Goal: Information Seeking & Learning: Learn about a topic

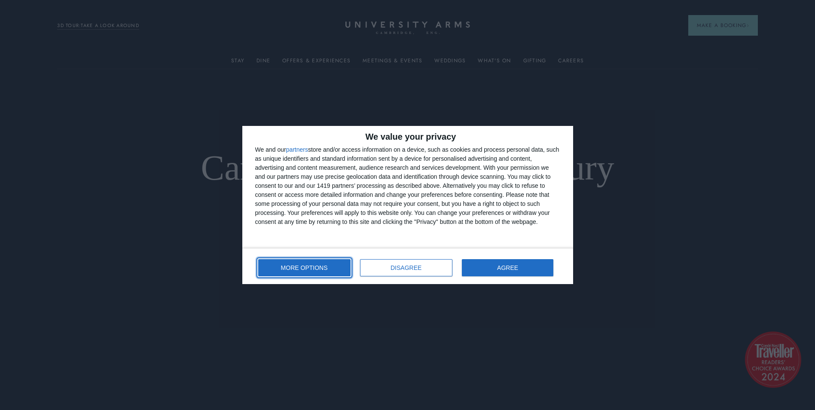
click at [312, 269] on span "MORE OPTIONS" at bounding box center [304, 268] width 47 height 6
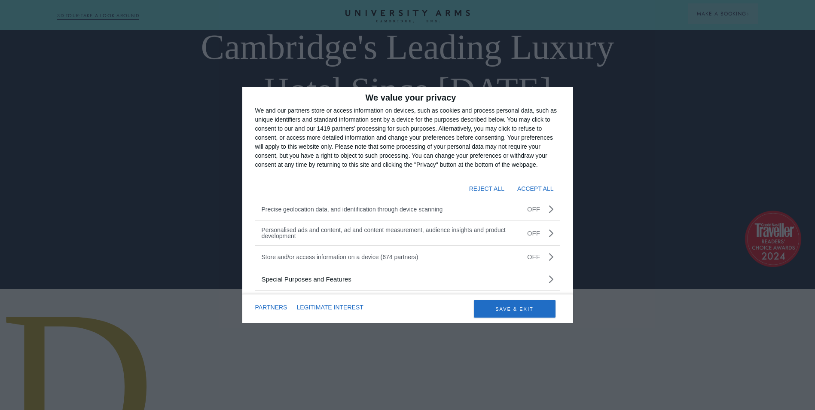
scroll to position [129, 0]
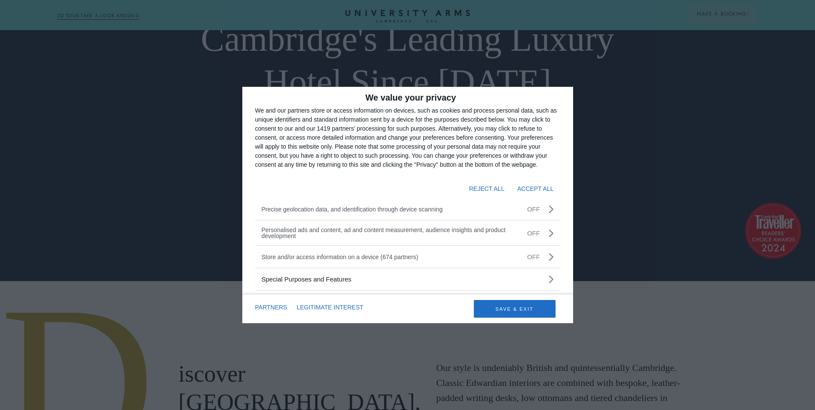
click at [747, 199] on div "We value your privacy We and our partners store or access information on device…" at bounding box center [407, 205] width 815 height 410
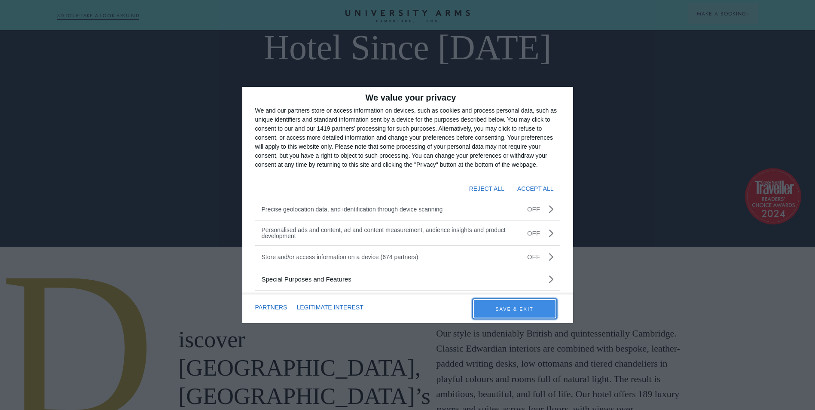
click at [549, 307] on button "SAVE & EXIT" at bounding box center [515, 309] width 82 height 18
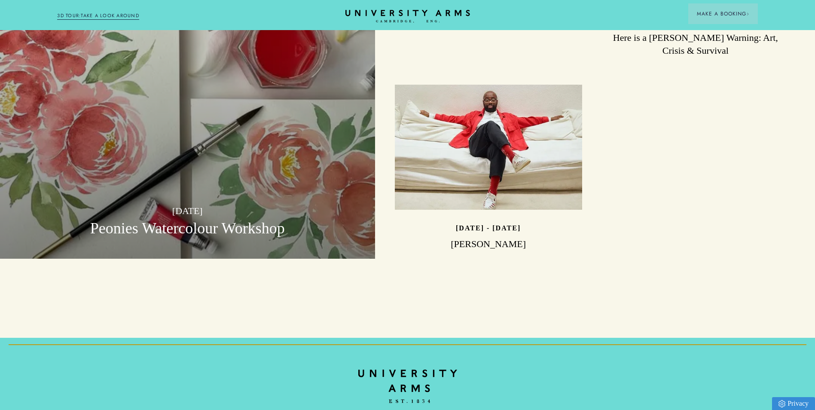
scroll to position [2578, 0]
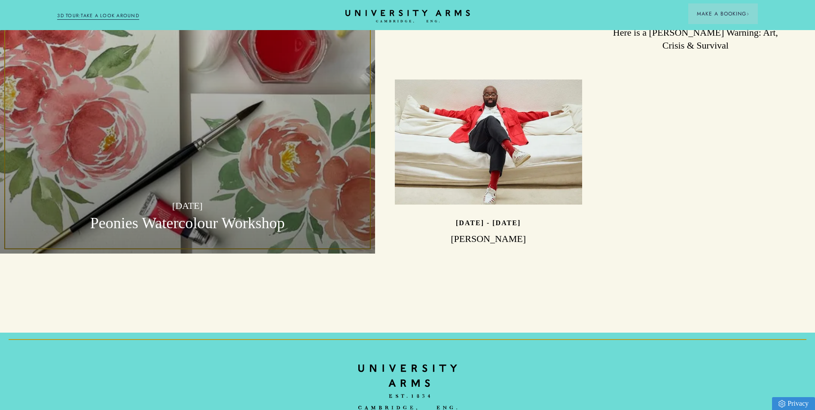
click at [279, 213] on h3 "Peonies Watercolour Workshop" at bounding box center [188, 223] width 336 height 21
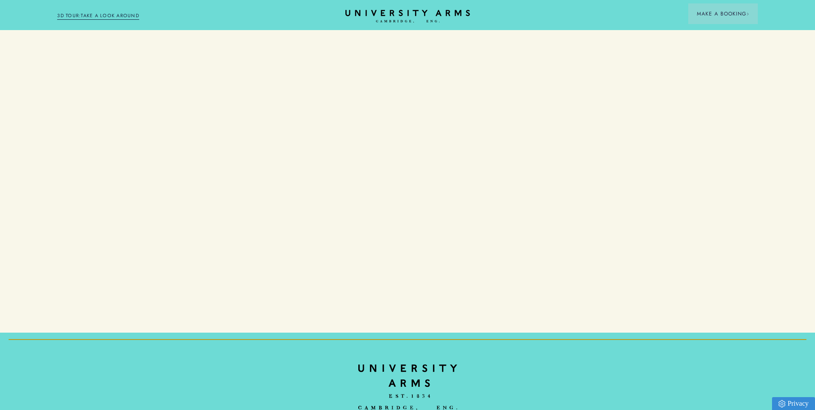
click at [279, 213] on h3 "Peonies Watercolour Workshop" at bounding box center [188, 223] width 336 height 21
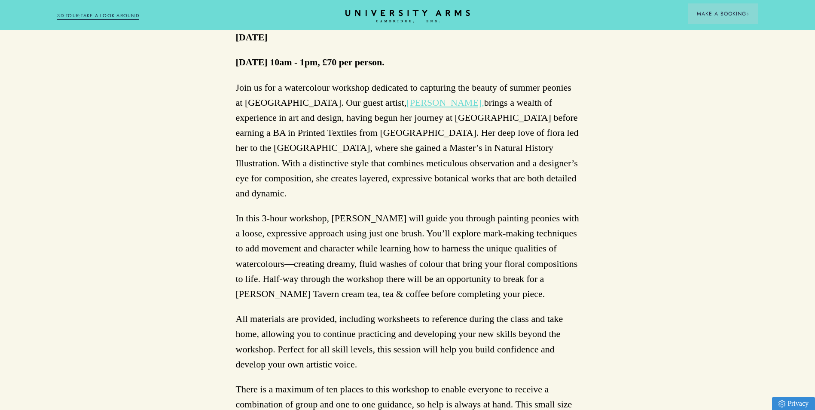
scroll to position [342, 0]
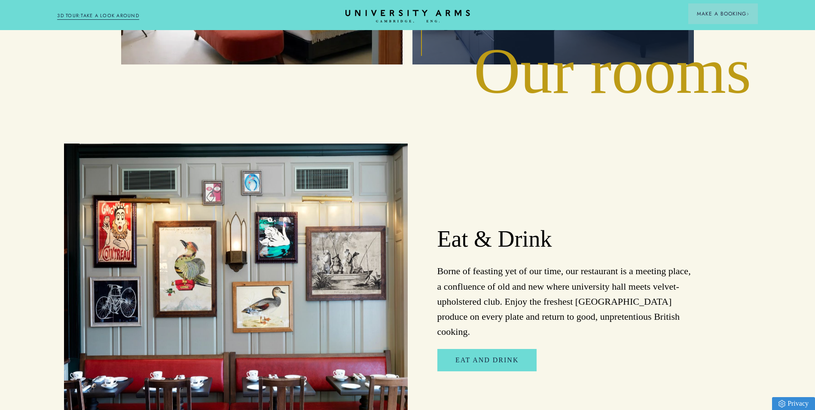
scroll to position [1385, 0]
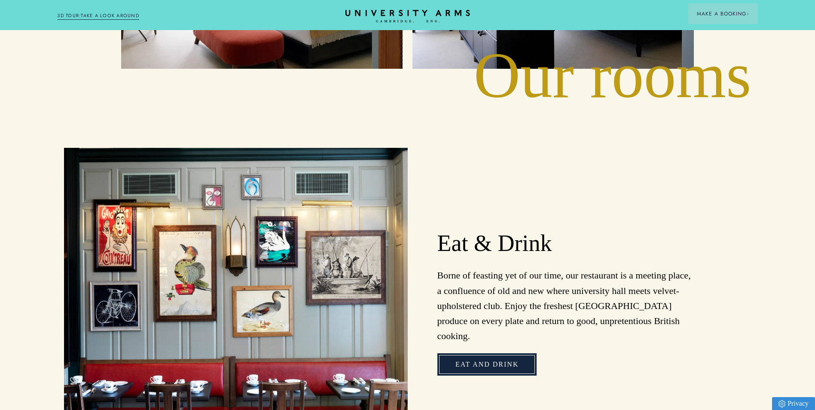
click at [506, 353] on link "Eat and Drink" at bounding box center [486, 364] width 99 height 22
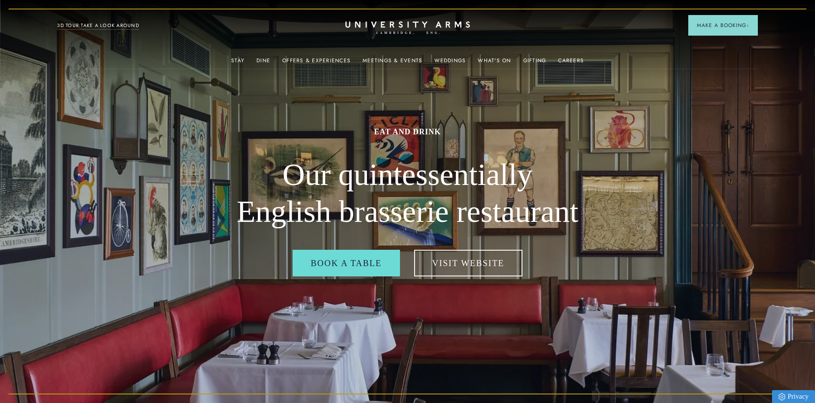
click at [673, 363] on img at bounding box center [407, 201] width 815 height 403
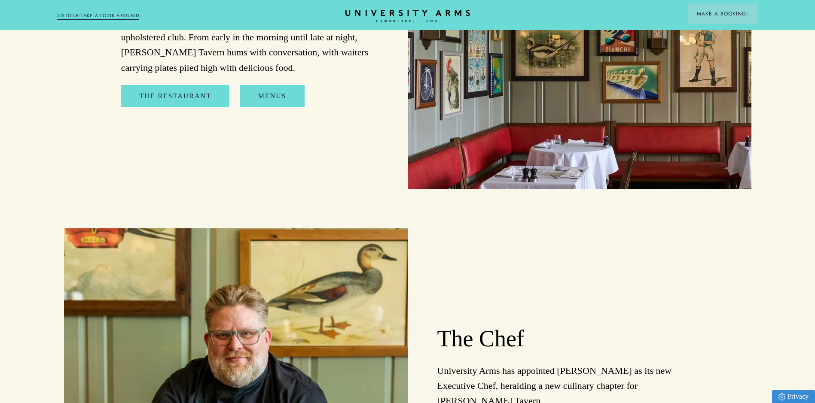
scroll to position [1093, 0]
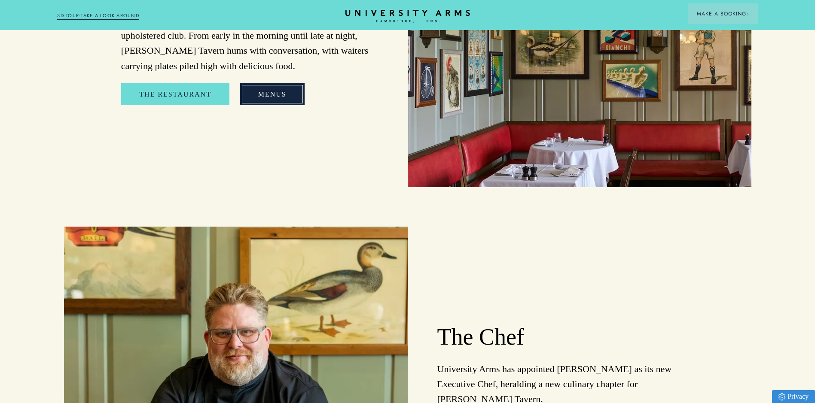
click at [270, 106] on link "Menus" at bounding box center [272, 94] width 64 height 22
